Goal: Transaction & Acquisition: Purchase product/service

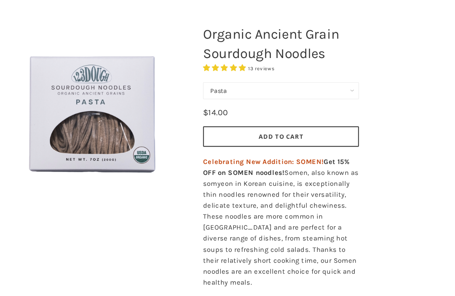
scroll to position [107, 0]
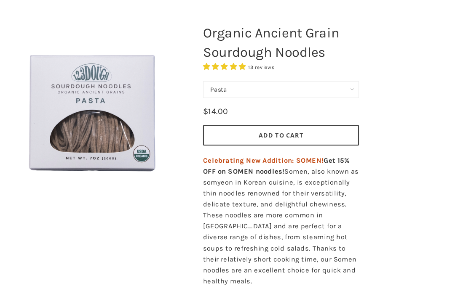
click at [291, 146] on span "Celebrating New Addition: SOMEN!" at bounding box center [268, 149] width 111 height 8
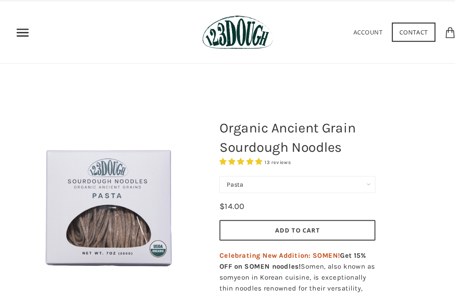
scroll to position [21, 0]
click at [302, 211] on button "Add to Cart" at bounding box center [284, 211] width 143 height 19
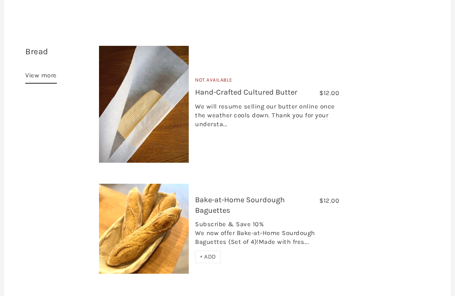
scroll to position [274, 0]
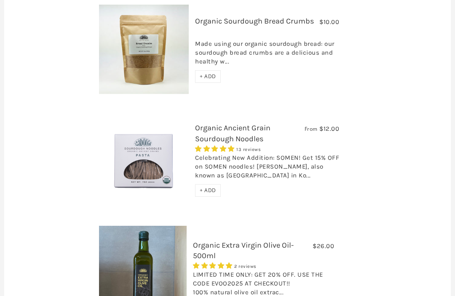
scroll to position [1458, 0]
click at [211, 187] on span "+ ADD" at bounding box center [208, 190] width 16 height 7
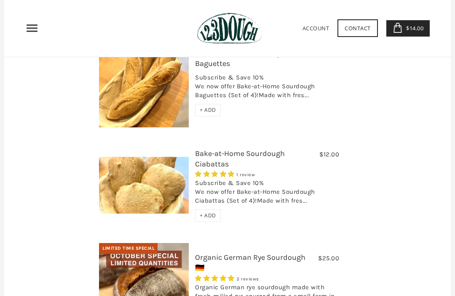
scroll to position [381, 0]
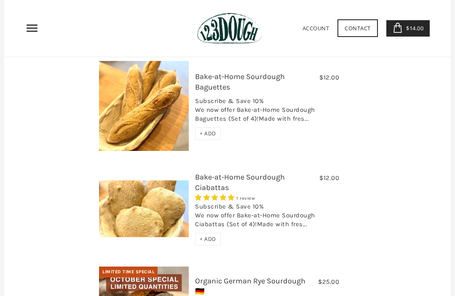
click at [213, 236] on span "+ ADD" at bounding box center [208, 239] width 16 height 7
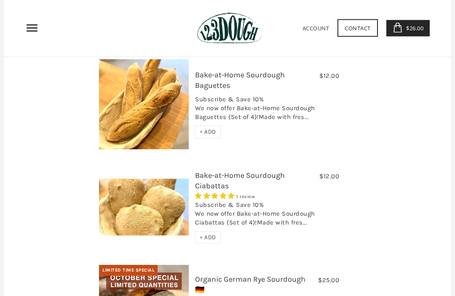
scroll to position [383, 0]
click at [211, 234] on span "+ ADD" at bounding box center [208, 237] width 16 height 7
click at [407, 29] on span "$38.00" at bounding box center [413, 28] width 19 height 8
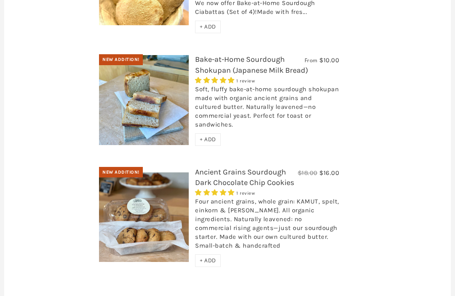
scroll to position [2891, 0]
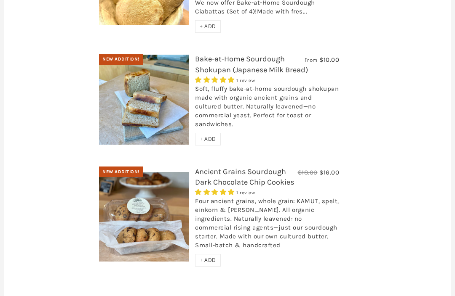
click at [213, 257] on span "+ ADD" at bounding box center [208, 260] width 16 height 7
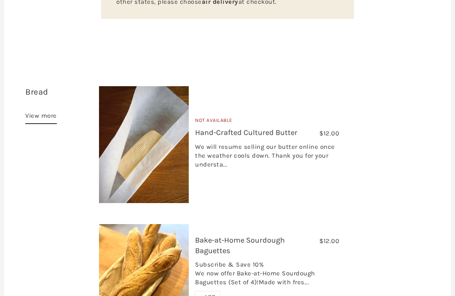
scroll to position [209, 0]
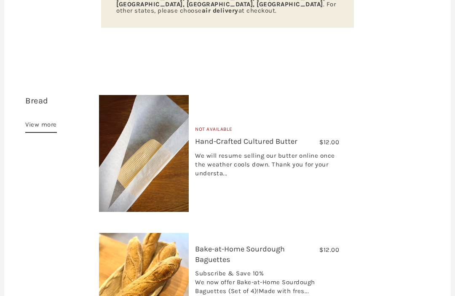
click at [42, 120] on link "View more" at bounding box center [41, 126] width 32 height 13
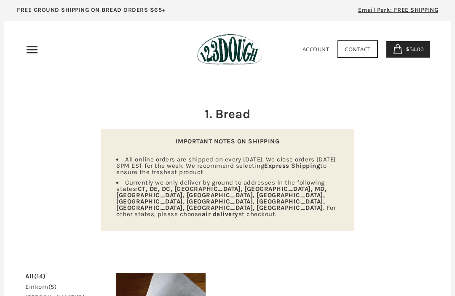
scroll to position [0, 0]
click at [31, 50] on use "Primary" at bounding box center [32, 49] width 11 height 7
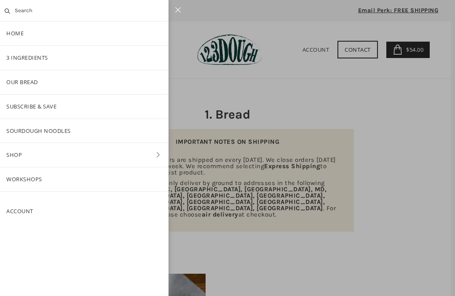
click at [117, 131] on link "SOURDOUGH NOODLES" at bounding box center [84, 131] width 168 height 24
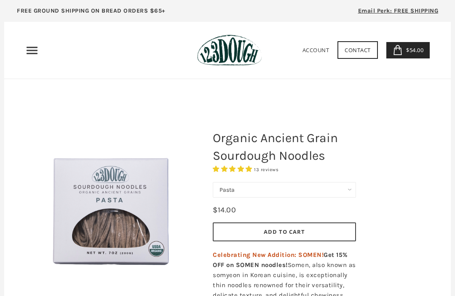
click at [414, 48] on span "$54.00" at bounding box center [413, 50] width 19 height 8
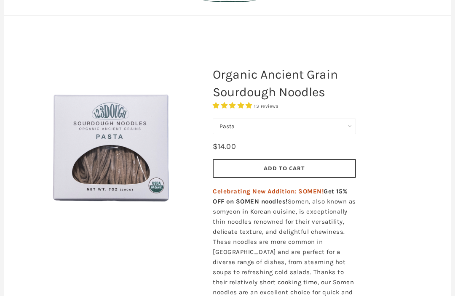
scroll to position [24, 0]
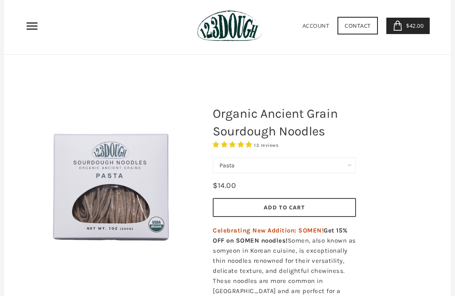
click at [416, 26] on span "$42.00" at bounding box center [413, 26] width 19 height 8
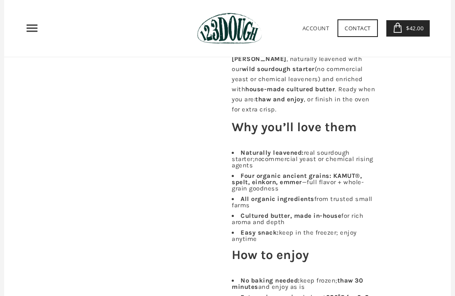
scroll to position [282, 0]
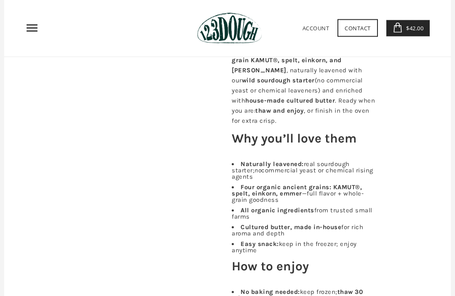
click at [417, 27] on span "$42.00" at bounding box center [413, 28] width 19 height 8
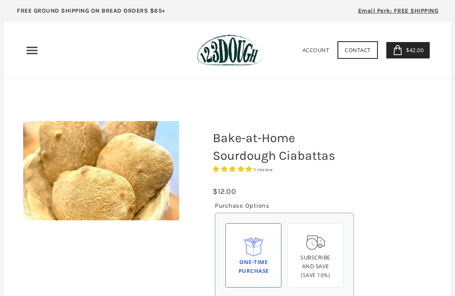
click at [419, 51] on span "$42.00" at bounding box center [413, 50] width 19 height 8
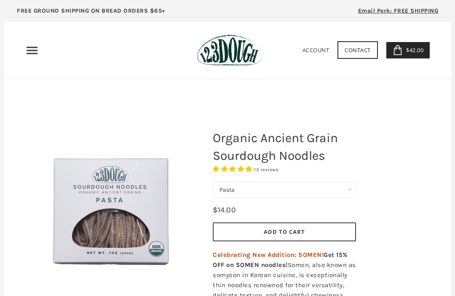
click at [417, 50] on span "$42.00" at bounding box center [413, 50] width 19 height 8
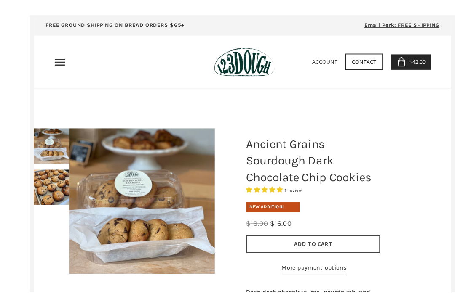
scroll to position [22, 0]
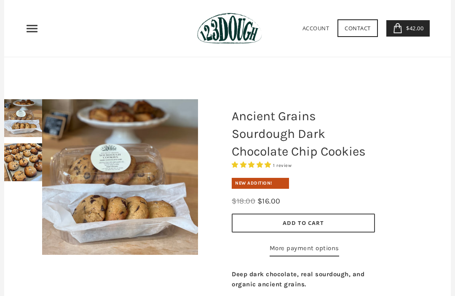
click at [415, 28] on span "$42.00" at bounding box center [413, 28] width 19 height 8
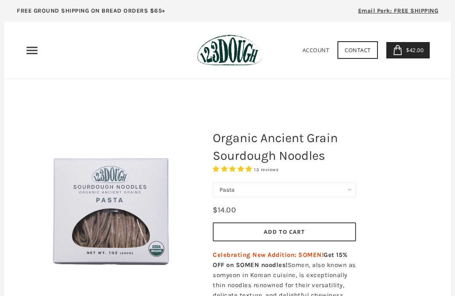
click at [35, 52] on icon "Primary" at bounding box center [31, 50] width 13 height 13
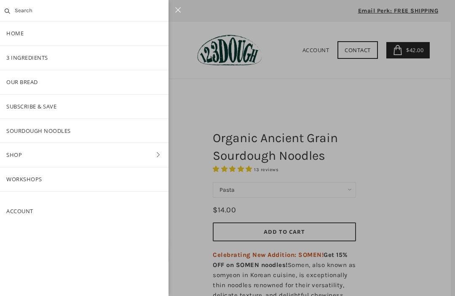
click at [54, 156] on link "Shop" at bounding box center [84, 155] width 168 height 24
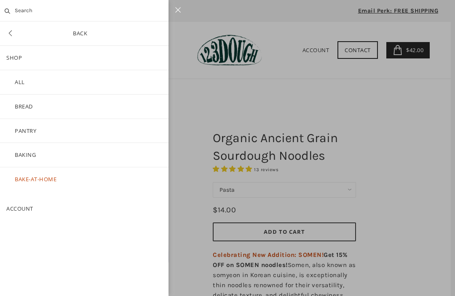
click at [72, 152] on link "Baking" at bounding box center [84, 155] width 168 height 24
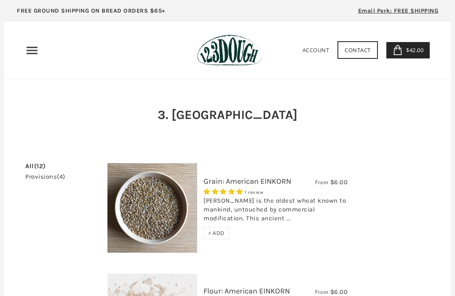
click at [36, 48] on icon "Primary" at bounding box center [31, 50] width 13 height 13
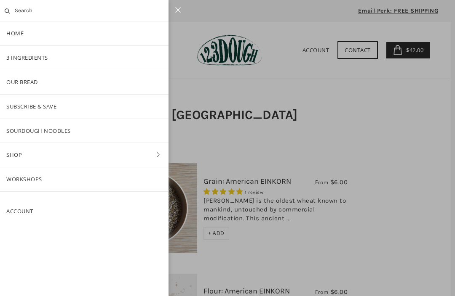
click at [65, 155] on link "Shop" at bounding box center [84, 155] width 168 height 24
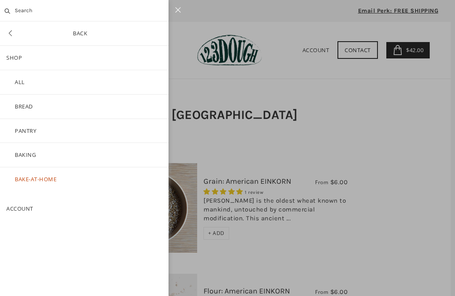
click at [78, 81] on link "ALL" at bounding box center [84, 82] width 168 height 24
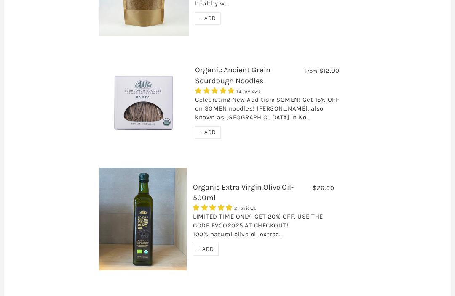
scroll to position [1515, 0]
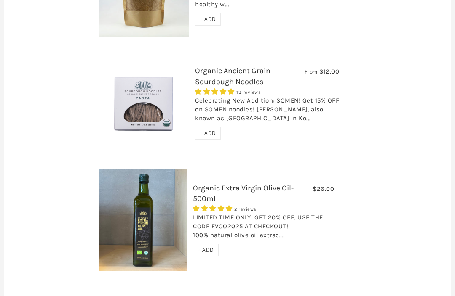
click at [213, 130] on span "+ ADD" at bounding box center [208, 133] width 16 height 7
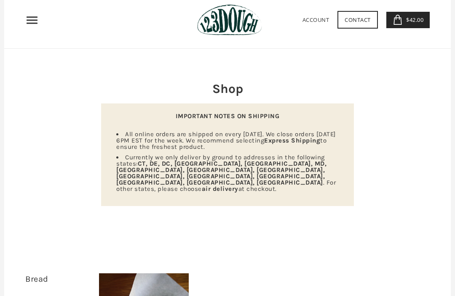
scroll to position [0, 0]
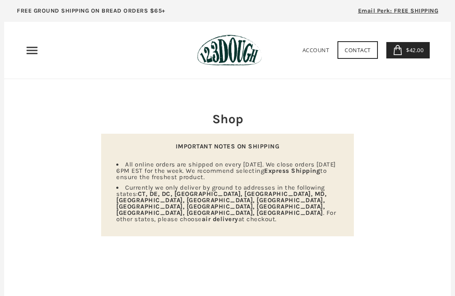
click at [417, 51] on span "$42.00" at bounding box center [413, 50] width 19 height 8
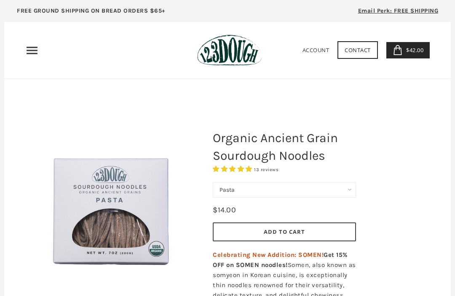
click at [32, 52] on icon "Primary" at bounding box center [31, 50] width 13 height 13
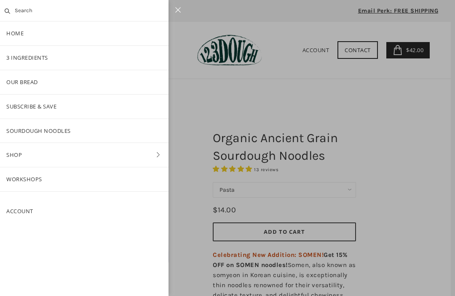
click at [91, 152] on link "Shop" at bounding box center [84, 155] width 168 height 24
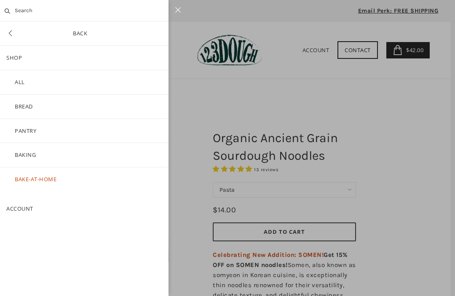
click at [96, 81] on link "ALL" at bounding box center [84, 82] width 168 height 24
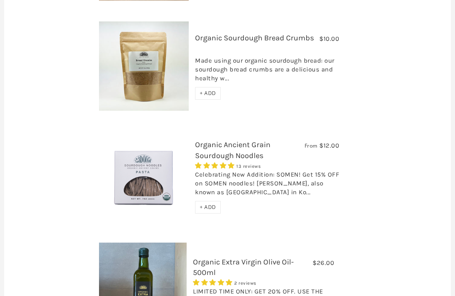
scroll to position [1441, 0]
click at [213, 203] on span "+ ADD" at bounding box center [208, 206] width 16 height 7
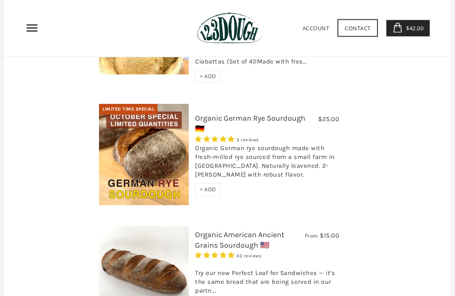
scroll to position [527, 0]
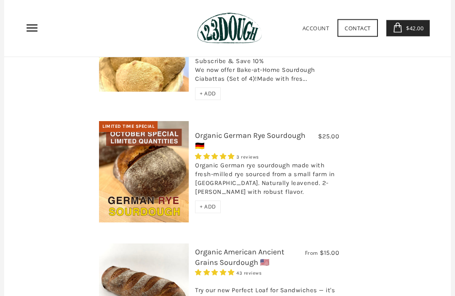
click at [415, 31] on span "$42.00" at bounding box center [413, 28] width 19 height 8
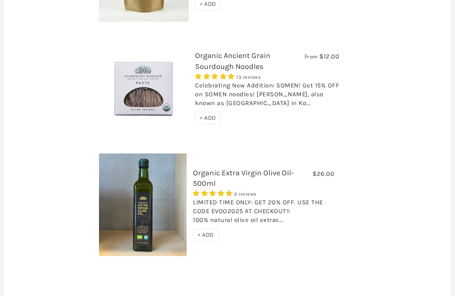
scroll to position [1531, 0]
click at [209, 114] on span "+ ADD" at bounding box center [208, 117] width 16 height 7
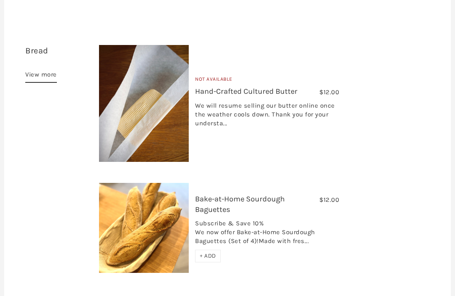
scroll to position [0, 0]
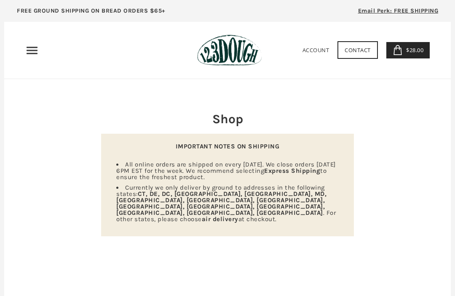
click at [32, 49] on icon "Primary" at bounding box center [31, 50] width 13 height 13
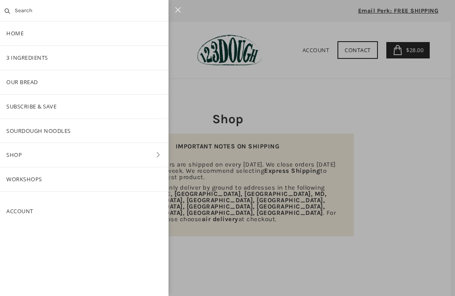
click at [88, 132] on link "SOURDOUGH NOODLES" at bounding box center [84, 131] width 168 height 24
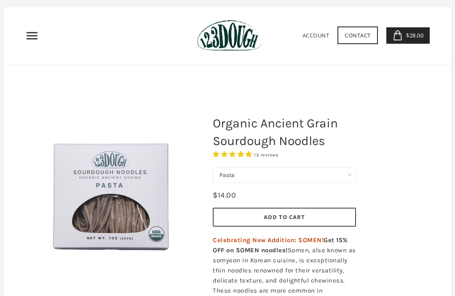
scroll to position [15, 0]
click at [322, 215] on button "Add to Cart" at bounding box center [284, 217] width 143 height 19
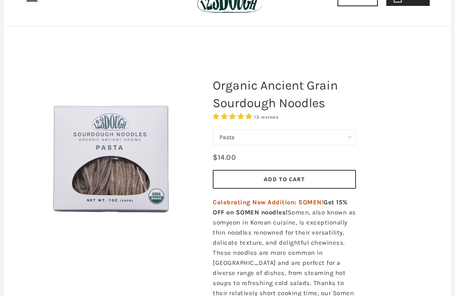
click at [353, 138] on select "Pasta Ramen Somen" at bounding box center [284, 138] width 143 height 16
click at [351, 134] on select "Pasta Ramen Somen" at bounding box center [284, 138] width 143 height 16
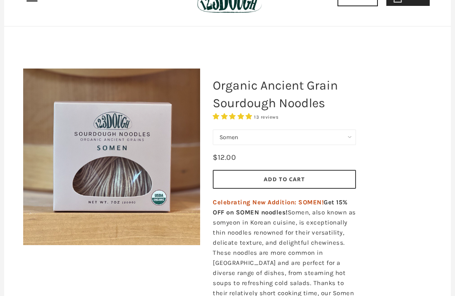
click at [350, 138] on select "Pasta Ramen Somen" at bounding box center [284, 138] width 143 height 16
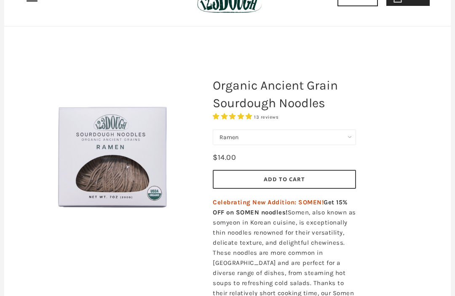
click at [349, 135] on select "Pasta Ramen Somen" at bounding box center [284, 138] width 143 height 16
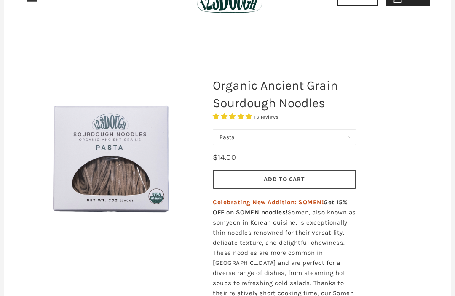
click at [348, 137] on select "Pasta Ramen Somen" at bounding box center [284, 138] width 143 height 16
select select "Somen"
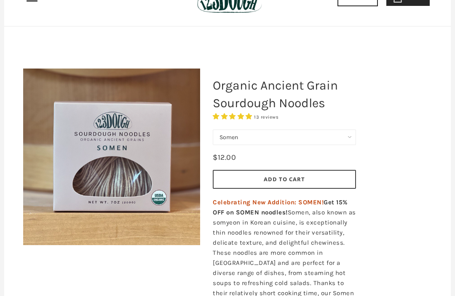
click at [311, 177] on button "Add to Cart" at bounding box center [284, 179] width 143 height 19
